Goal: Use online tool/utility: Utilize a website feature to perform a specific function

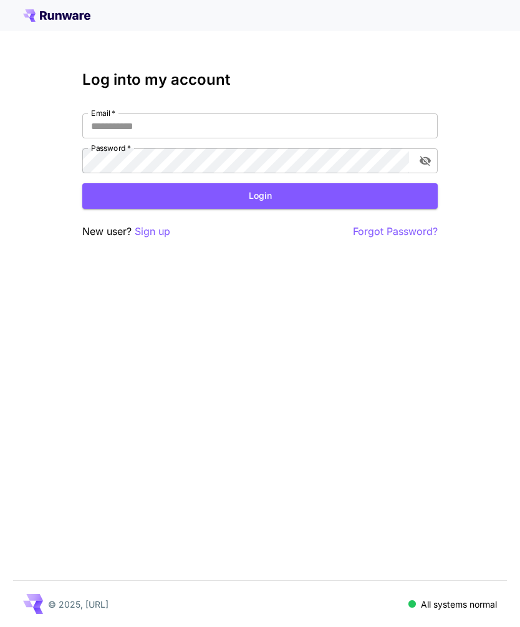
click at [229, 132] on input "Email   *" at bounding box center [259, 125] width 355 height 25
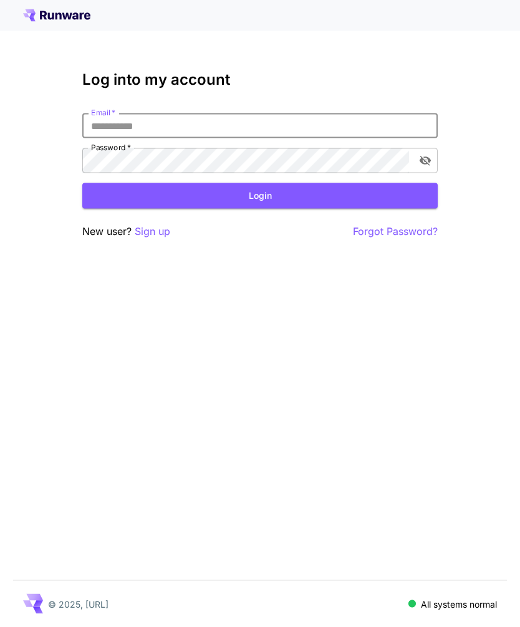
type input "**********"
click at [260, 195] on button "Login" at bounding box center [259, 196] width 355 height 26
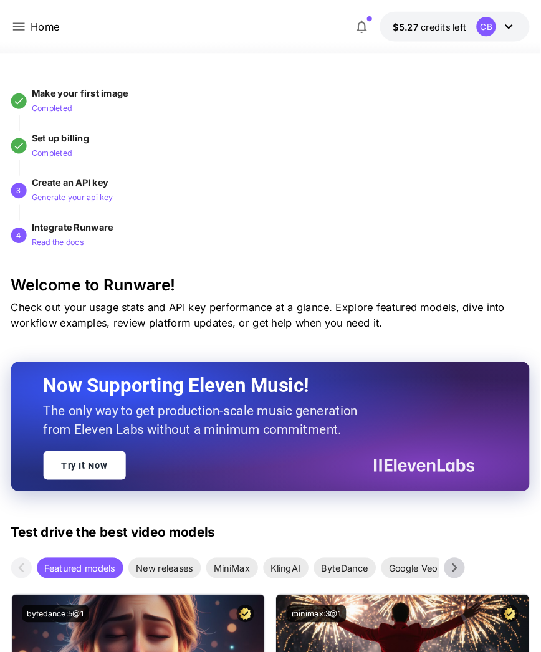
scroll to position [2, 0]
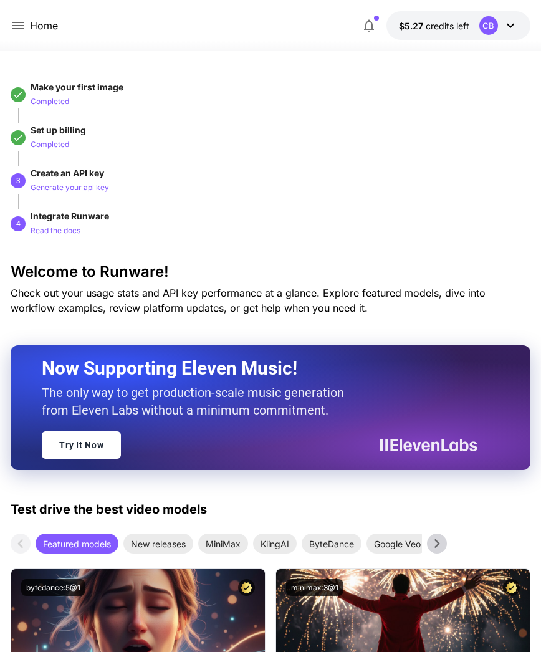
click at [24, 24] on icon at bounding box center [18, 25] width 15 height 15
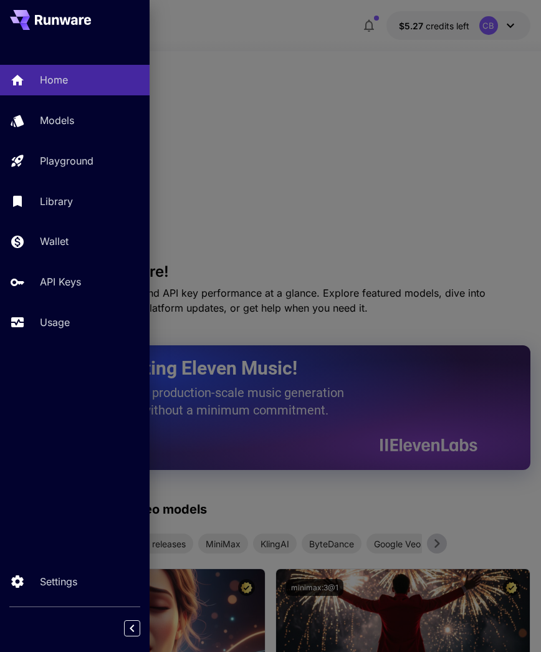
click at [85, 146] on link "Playground" at bounding box center [75, 161] width 150 height 31
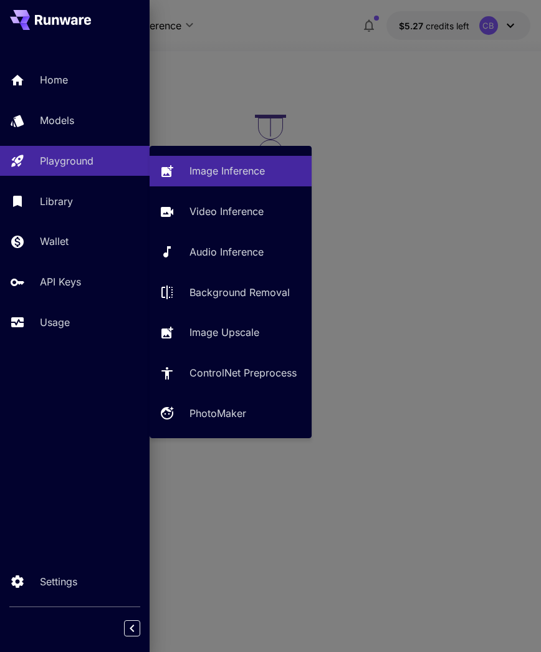
click at [258, 171] on p "Image Inference" at bounding box center [227, 170] width 75 height 15
